Goal: Entertainment & Leisure: Consume media (video, audio)

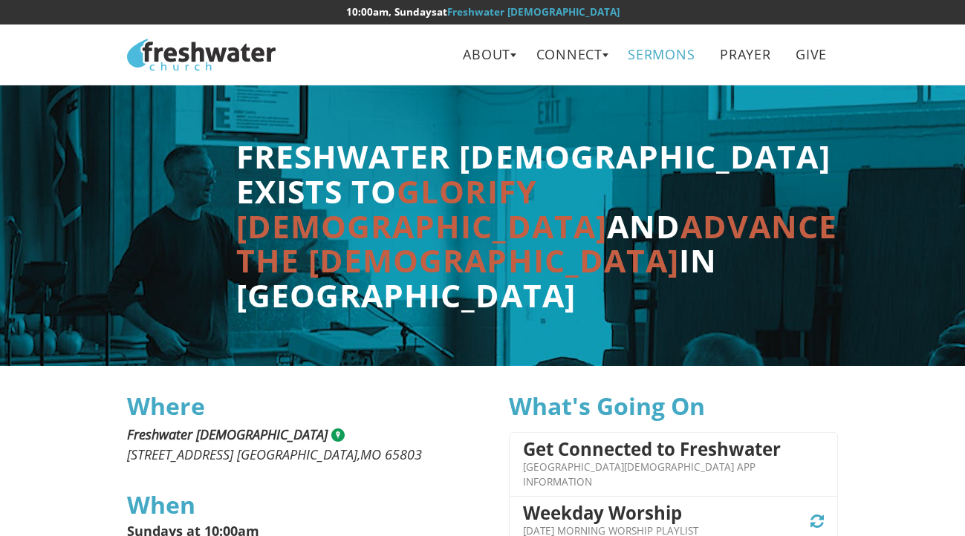
click at [654, 49] on link "Sermons" at bounding box center [661, 54] width 88 height 33
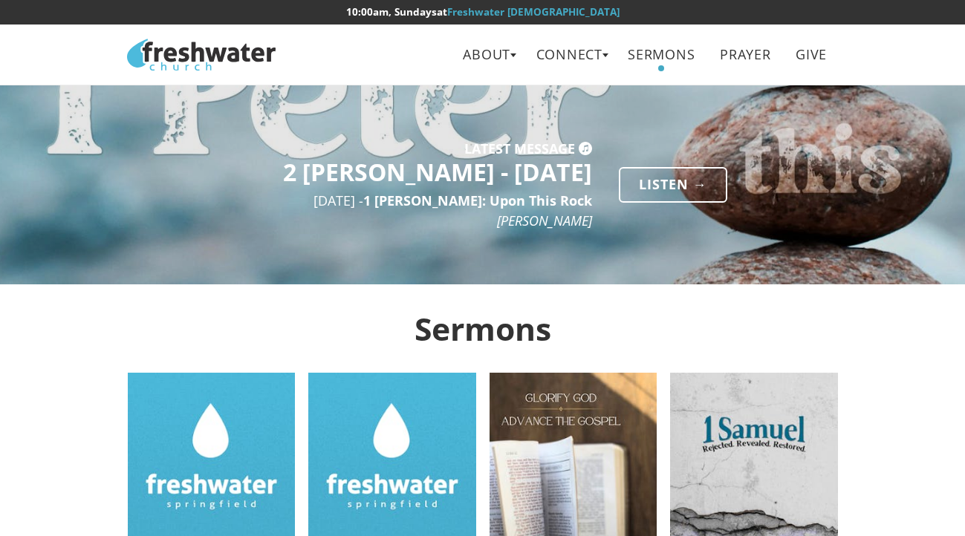
click at [229, 388] on img at bounding box center [212, 457] width 168 height 168
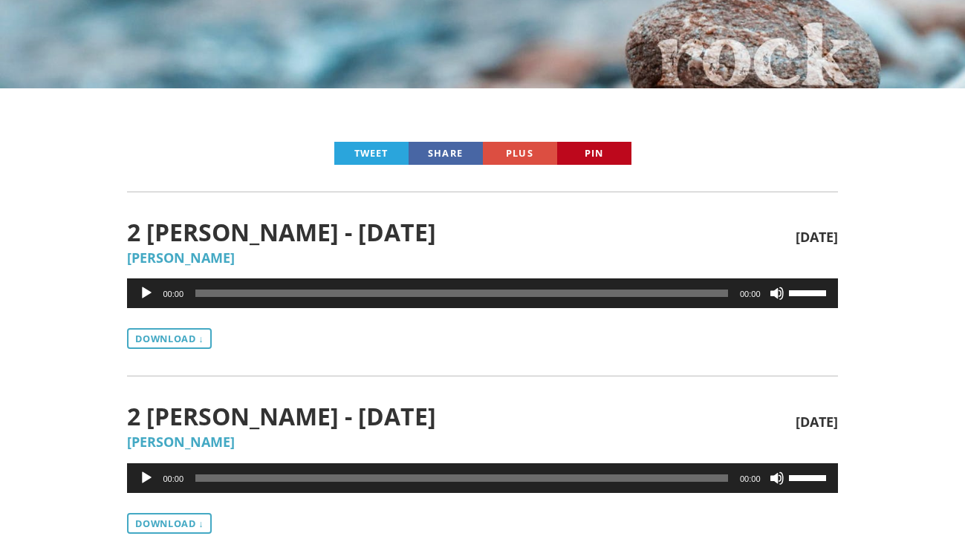
scroll to position [327, 0]
